Goal: Find specific page/section

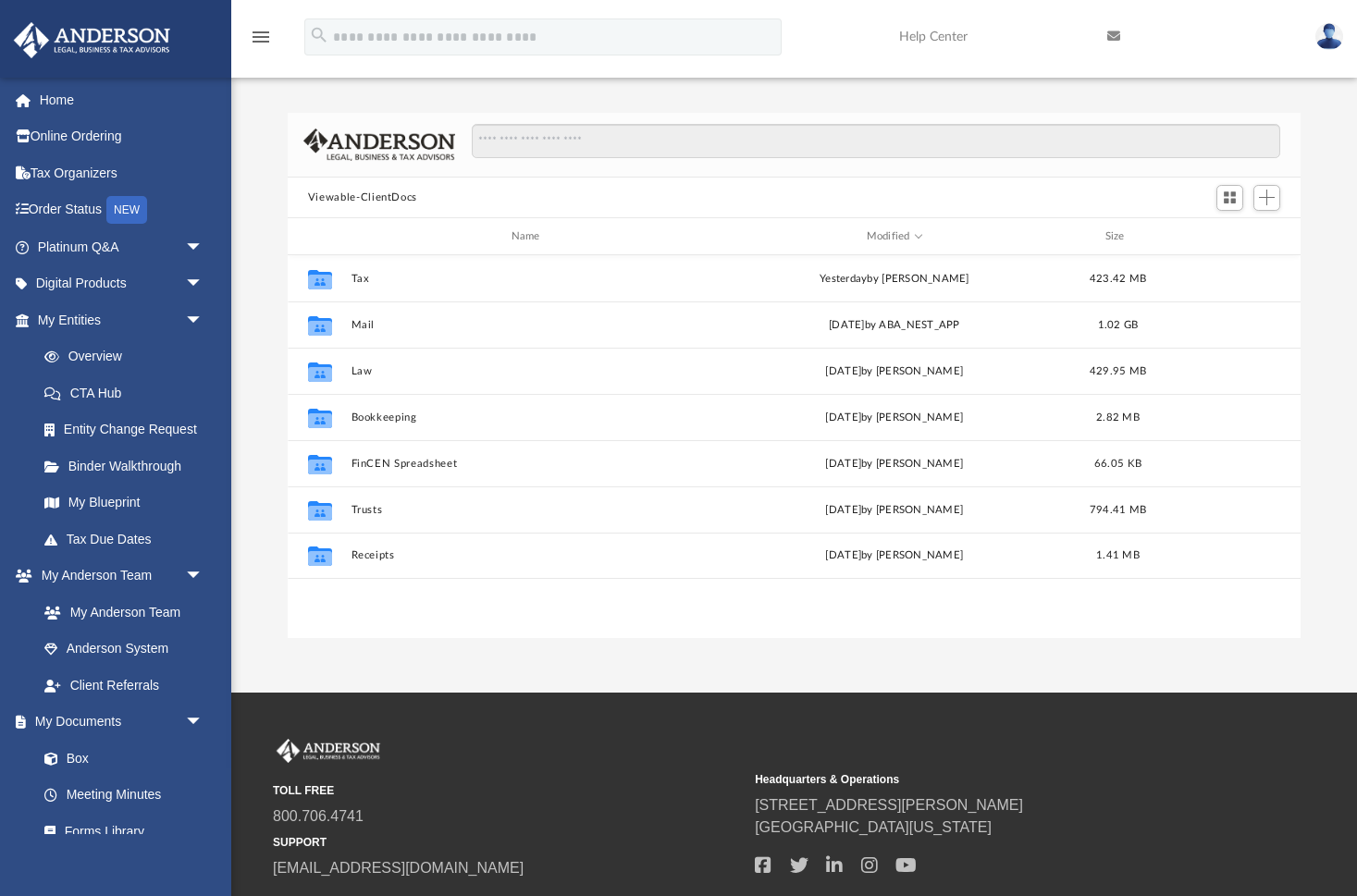
scroll to position [421, 1015]
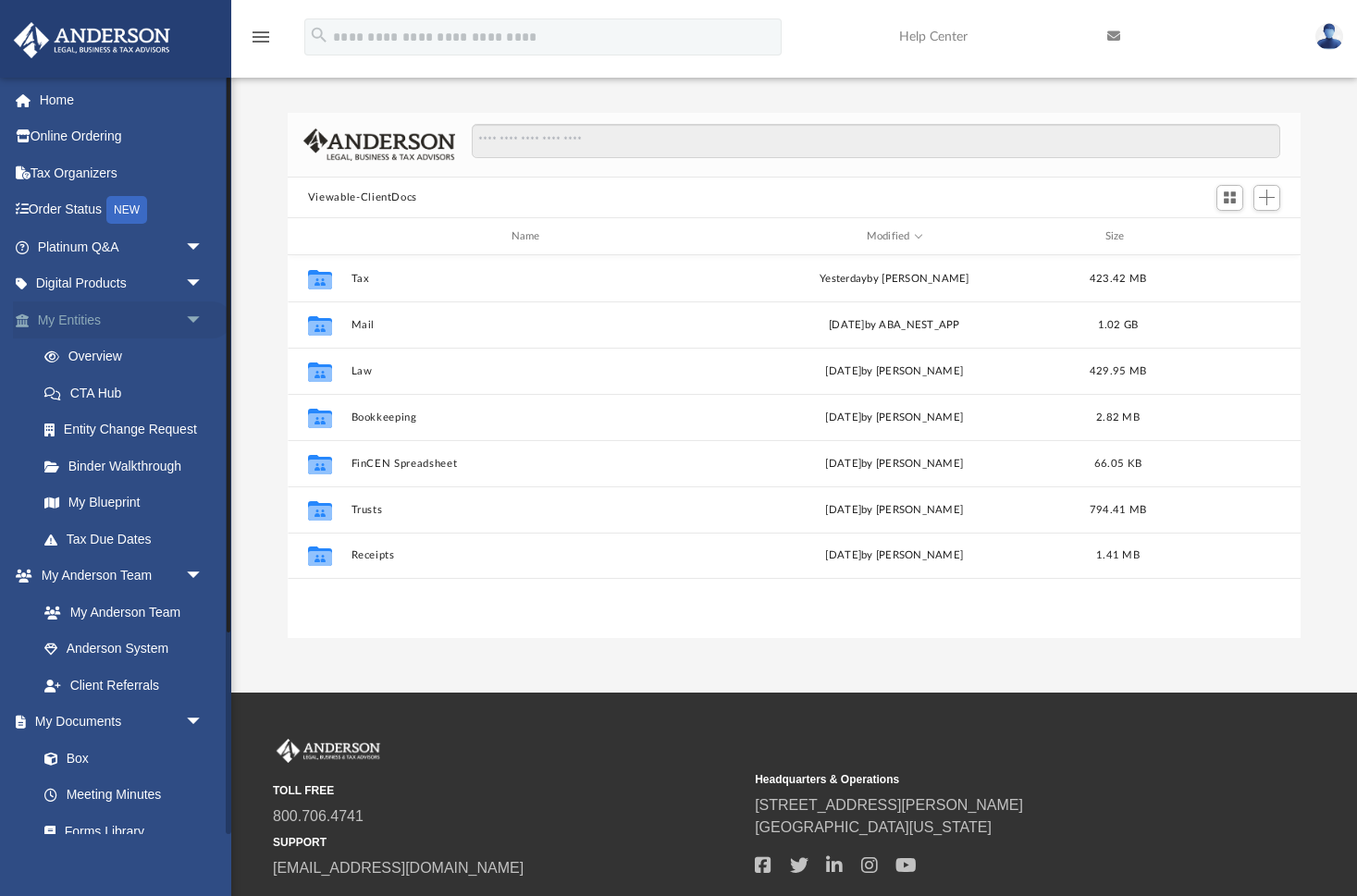
click at [83, 314] on link "My Entities arrow_drop_down" at bounding box center [122, 321] width 218 height 37
click at [101, 503] on link "My Blueprint" at bounding box center [128, 504] width 206 height 37
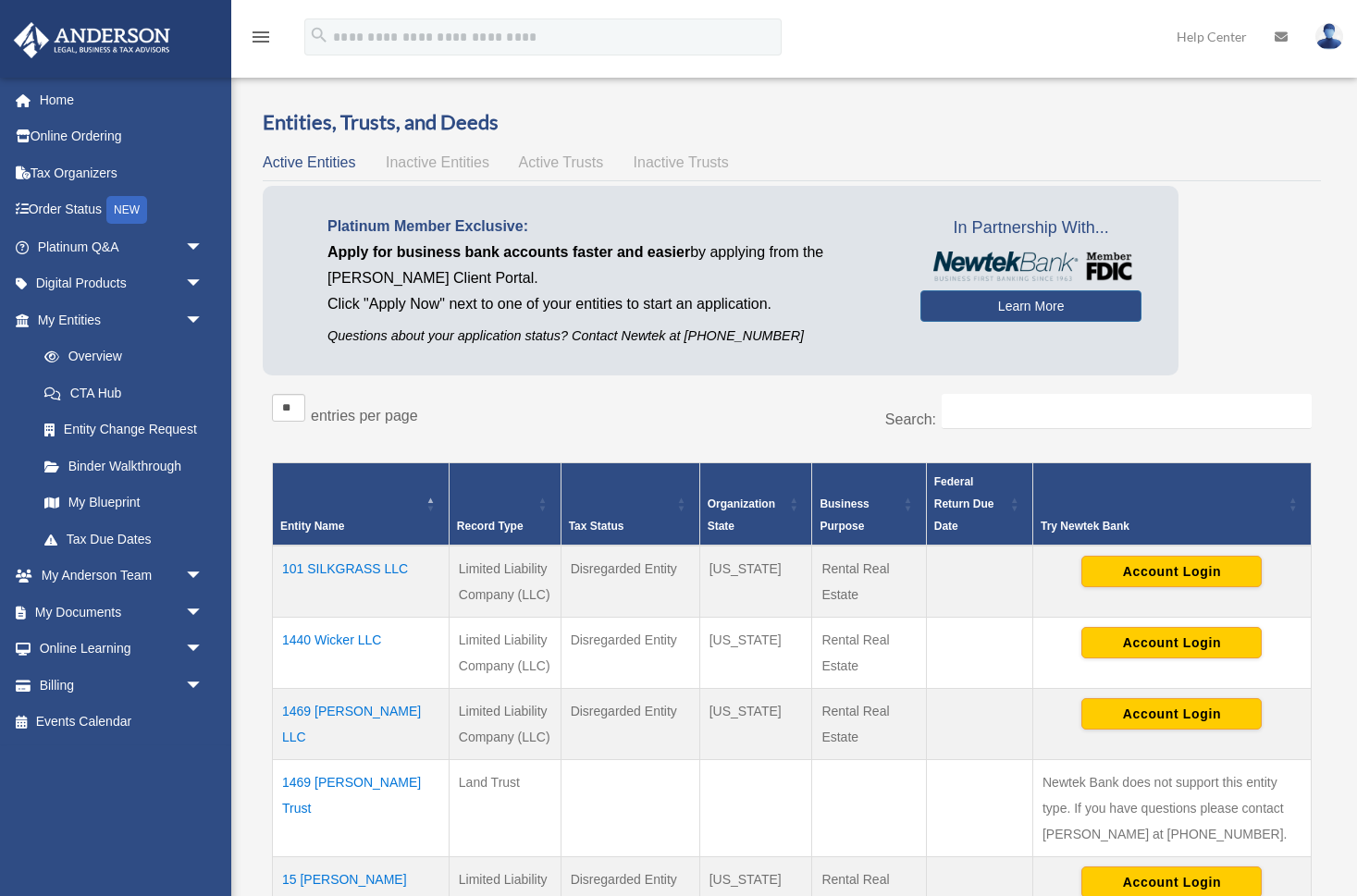
click at [101, 503] on link "My Blueprint" at bounding box center [123, 504] width 196 height 37
